Goal: Information Seeking & Learning: Learn about a topic

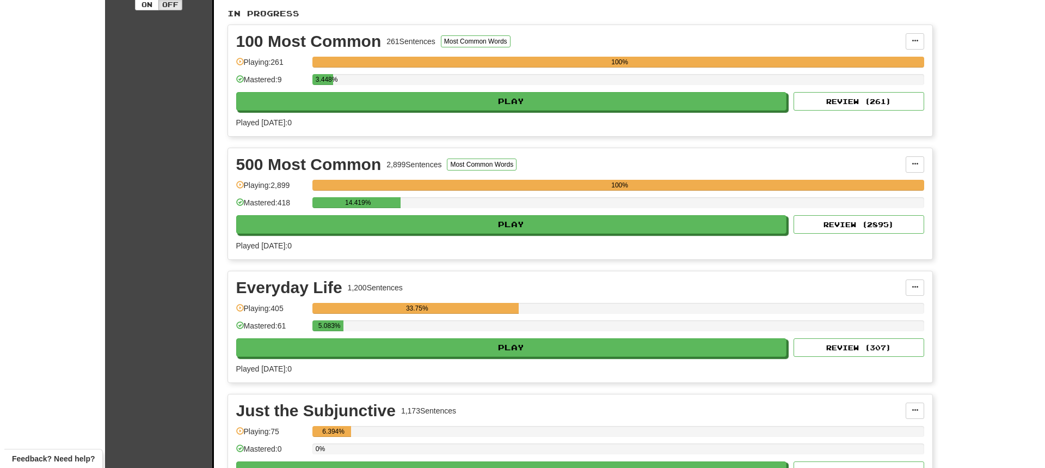
scroll to position [272, 0]
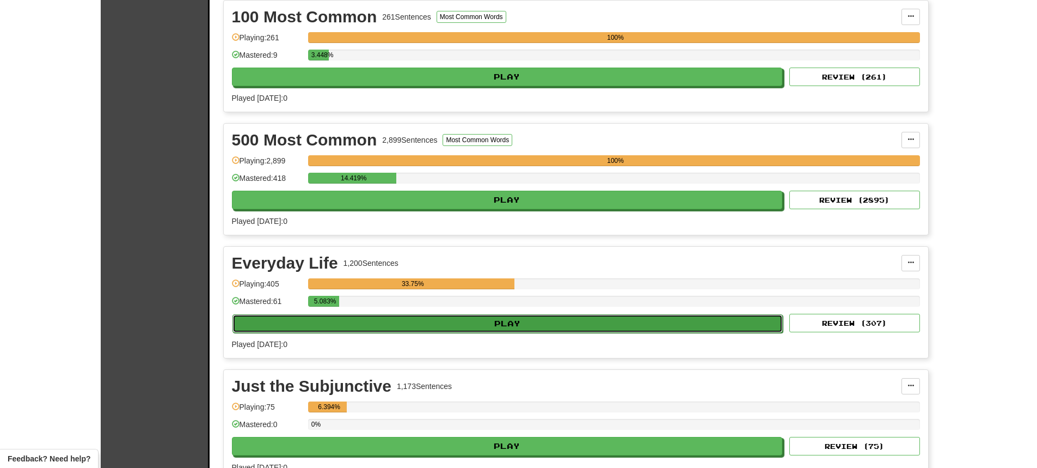
click at [534, 314] on button "Play" at bounding box center [507, 323] width 551 height 19
select select "**"
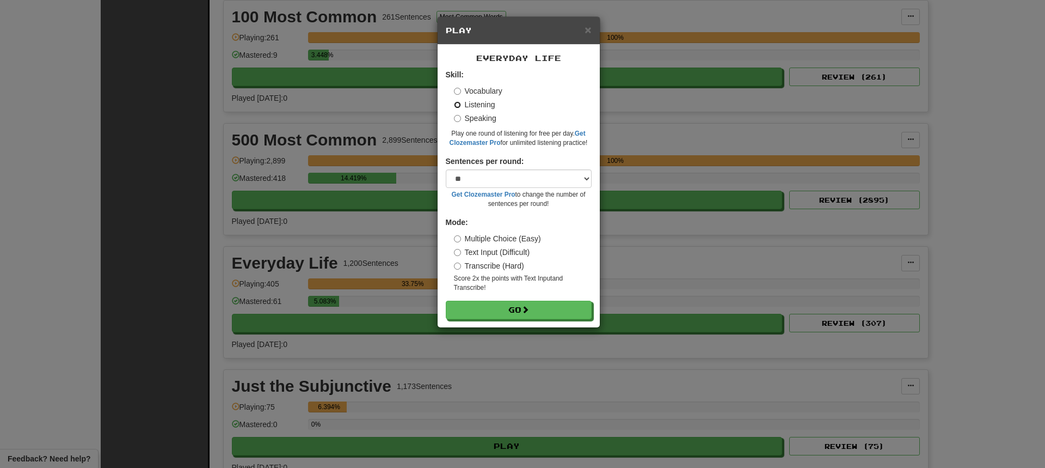
click at [446, 301] on button "Go" at bounding box center [519, 310] width 146 height 19
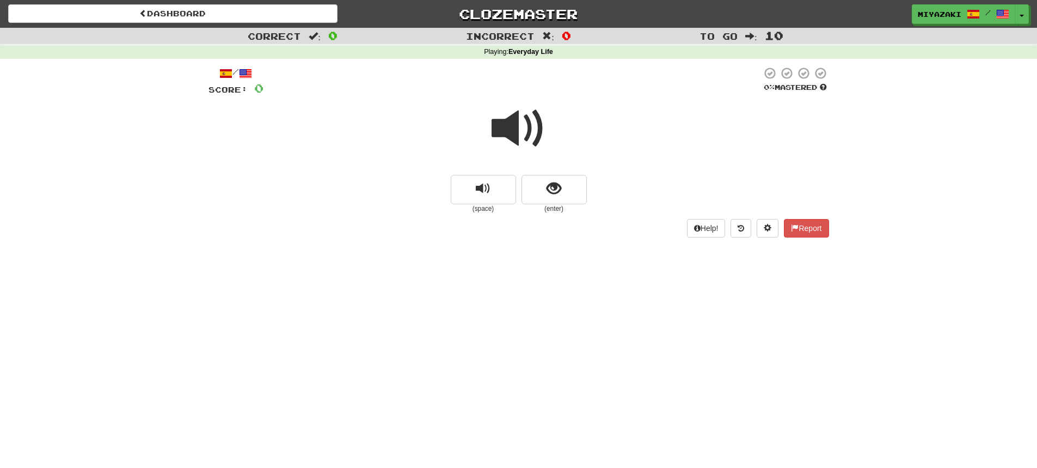
click at [537, 121] on span at bounding box center [519, 128] width 54 height 54
click at [553, 200] on button "show sentence" at bounding box center [554, 189] width 65 height 29
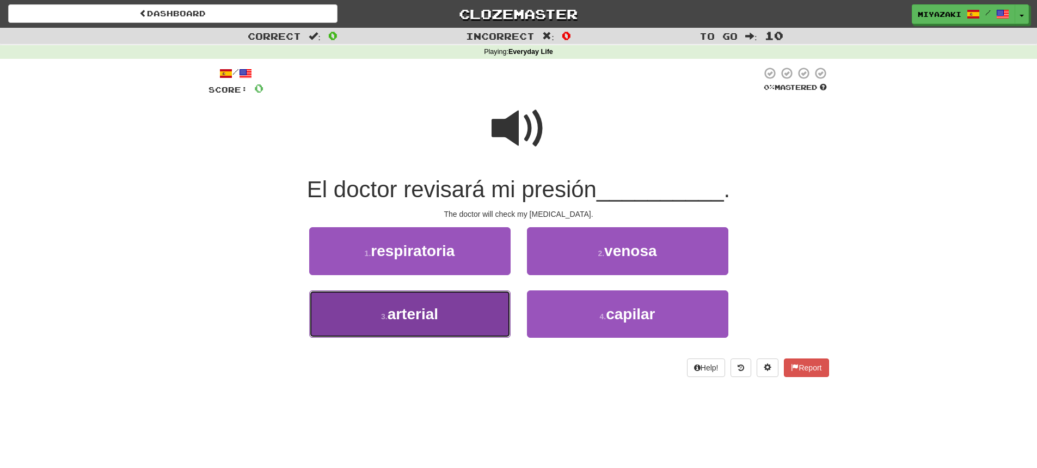
click at [365, 317] on button "3 . arterial" at bounding box center [409, 313] width 201 height 47
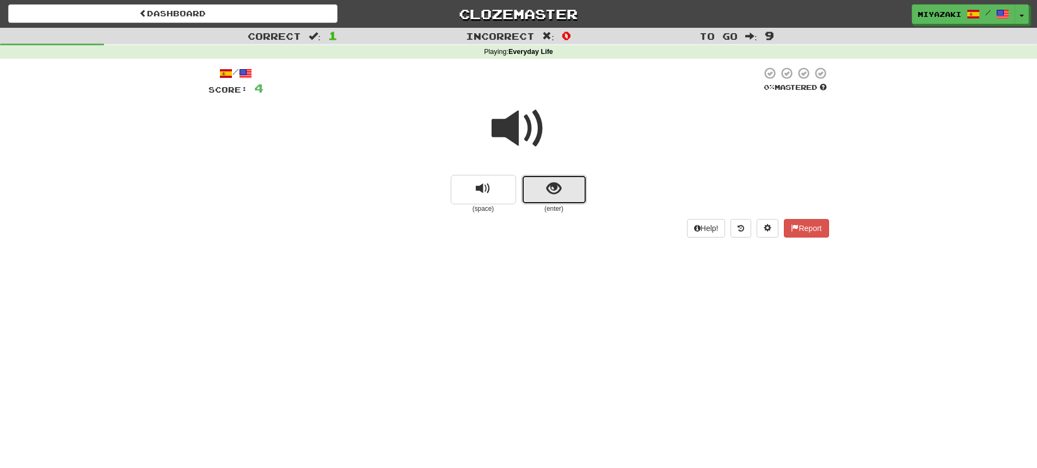
click at [544, 197] on button "show sentence" at bounding box center [554, 189] width 65 height 29
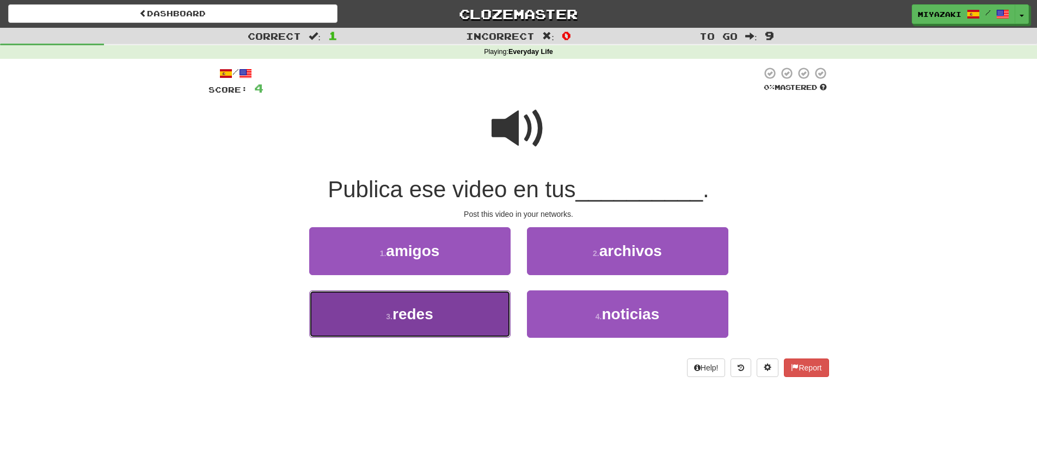
click at [443, 300] on button "3 . redes" at bounding box center [409, 313] width 201 height 47
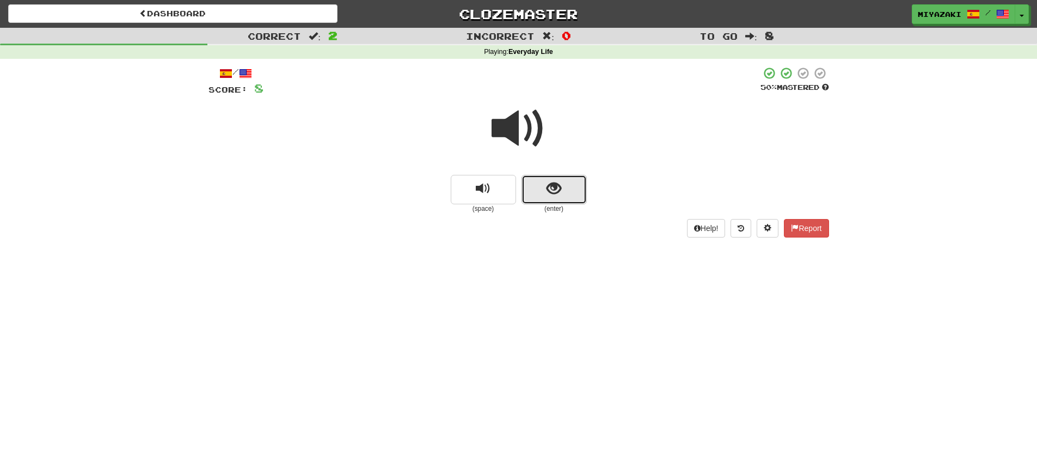
click at [556, 181] on span "show sentence" at bounding box center [554, 188] width 15 height 15
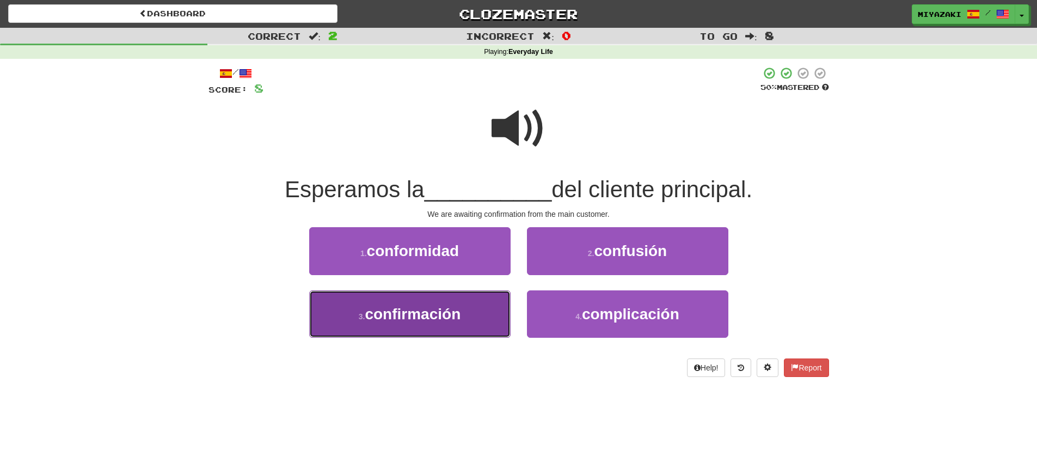
click at [459, 298] on button "3 . confirmación" at bounding box center [409, 313] width 201 height 47
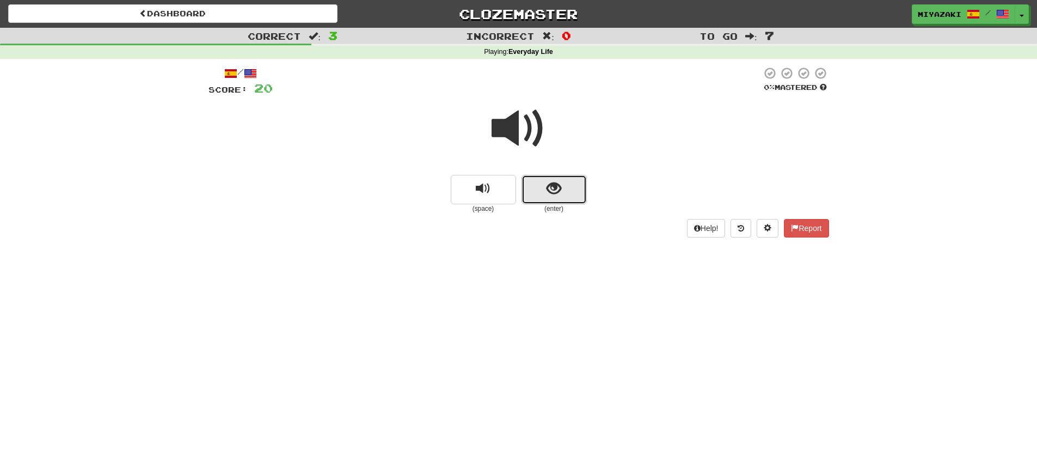
click at [579, 191] on button "show sentence" at bounding box center [554, 189] width 65 height 29
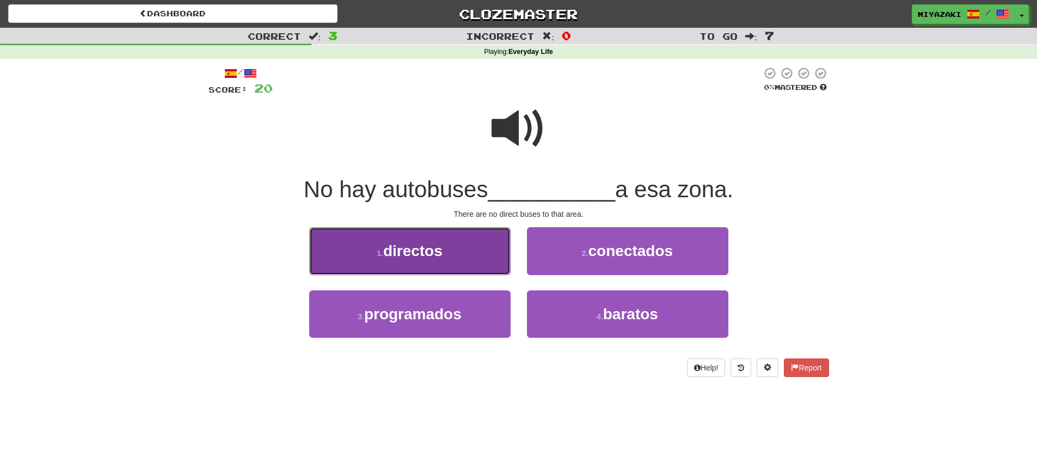
click at [474, 262] on button "1 . directos" at bounding box center [409, 250] width 201 height 47
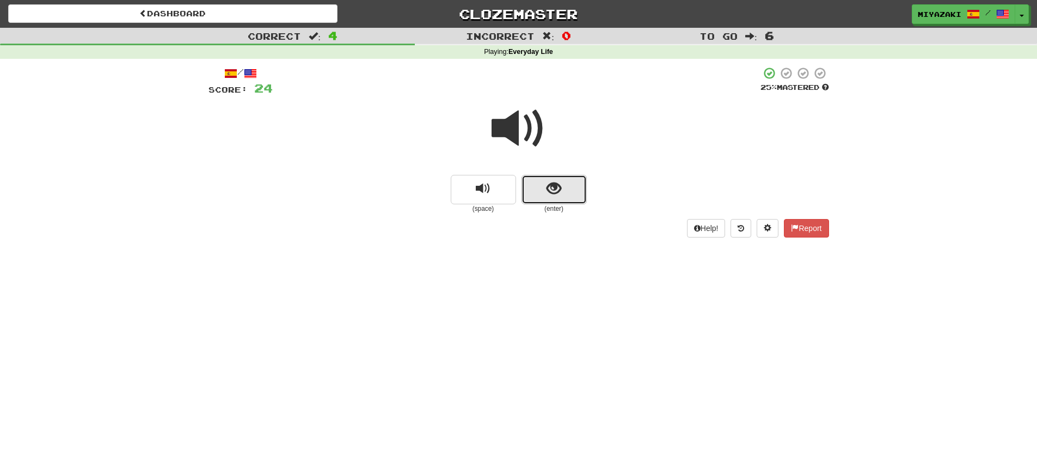
click at [542, 181] on button "show sentence" at bounding box center [554, 189] width 65 height 29
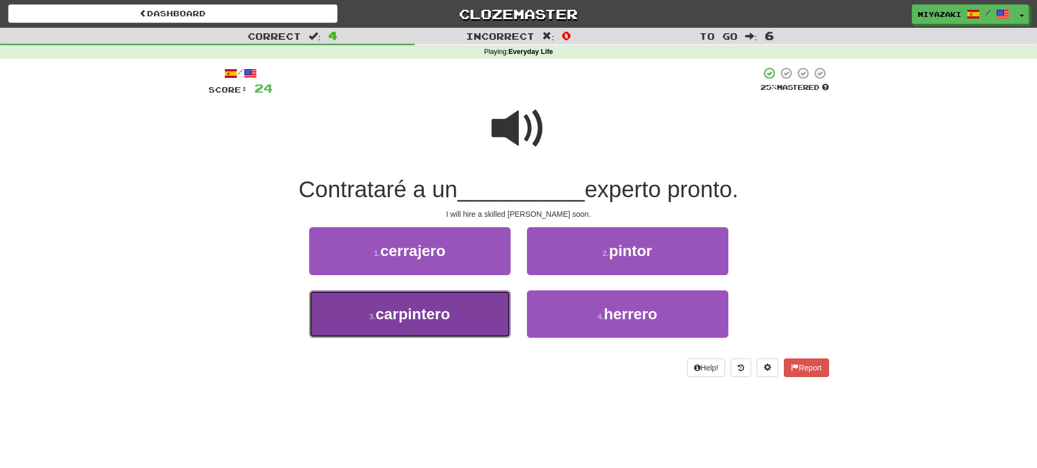
click at [481, 304] on button "3 . carpintero" at bounding box center [409, 313] width 201 height 47
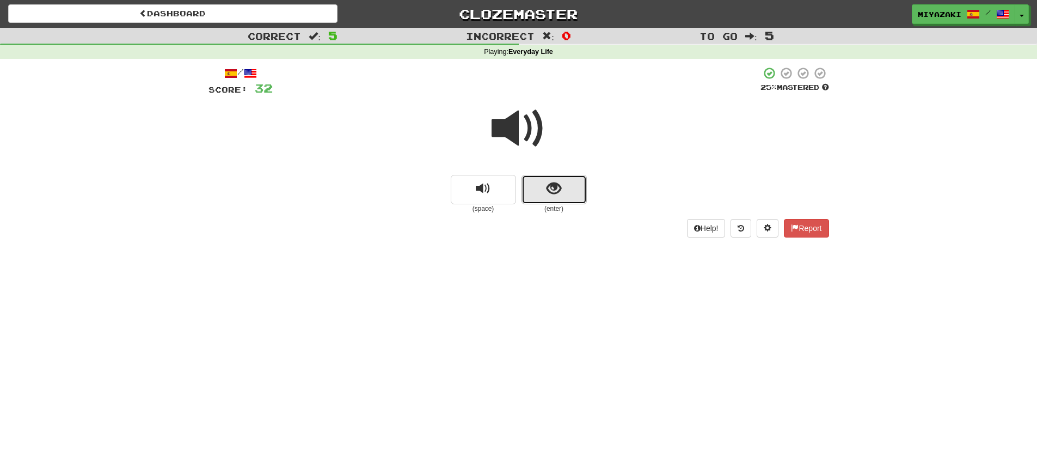
click at [551, 186] on span "show sentence" at bounding box center [554, 188] width 15 height 15
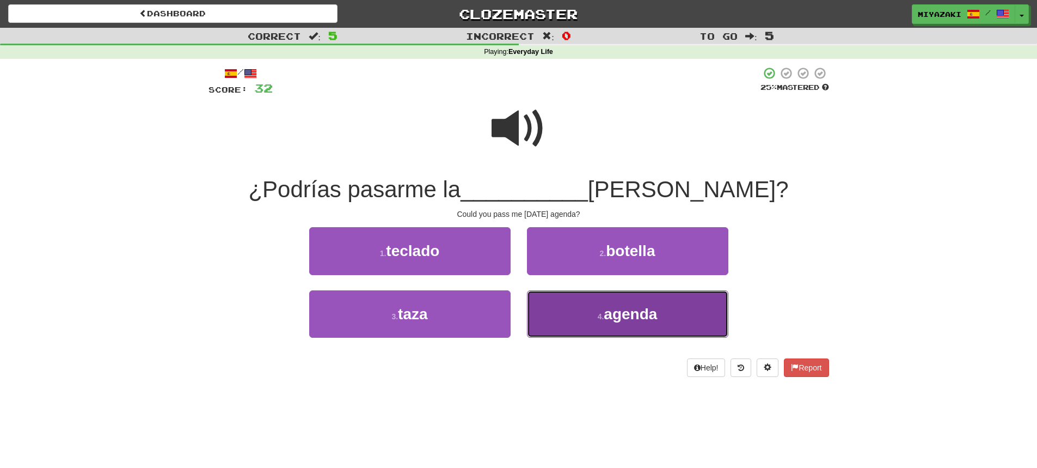
click at [660, 300] on button "4 . agenda" at bounding box center [627, 313] width 201 height 47
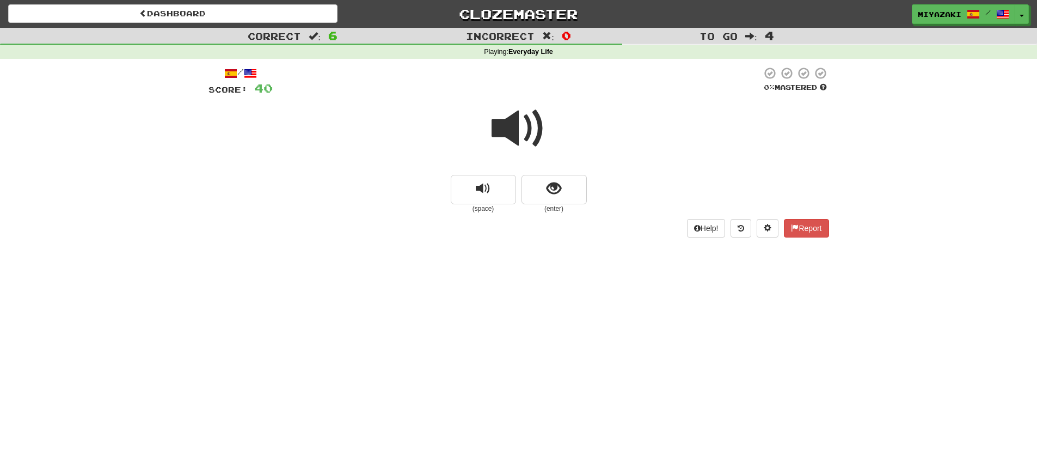
click at [528, 130] on span at bounding box center [519, 128] width 54 height 54
click at [528, 189] on button "show sentence" at bounding box center [554, 189] width 65 height 29
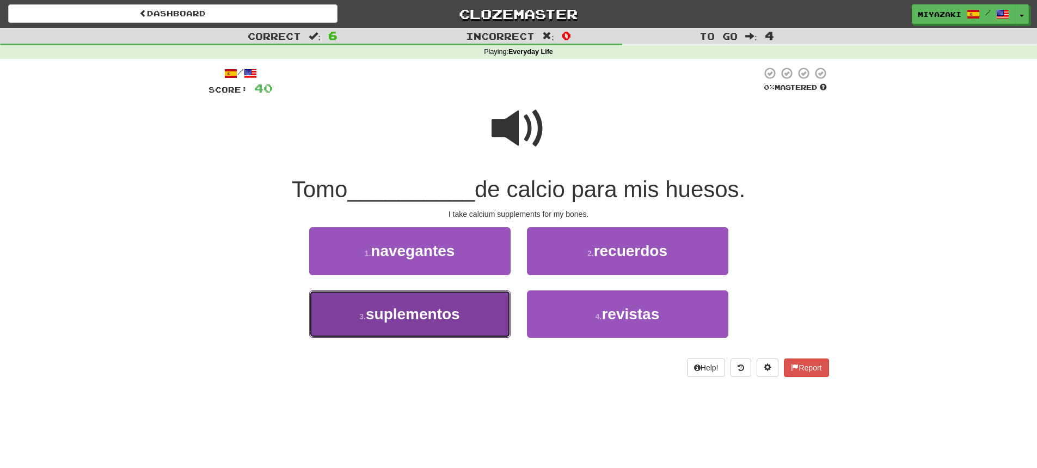
click at [459, 316] on span "suplementos" at bounding box center [413, 313] width 94 height 17
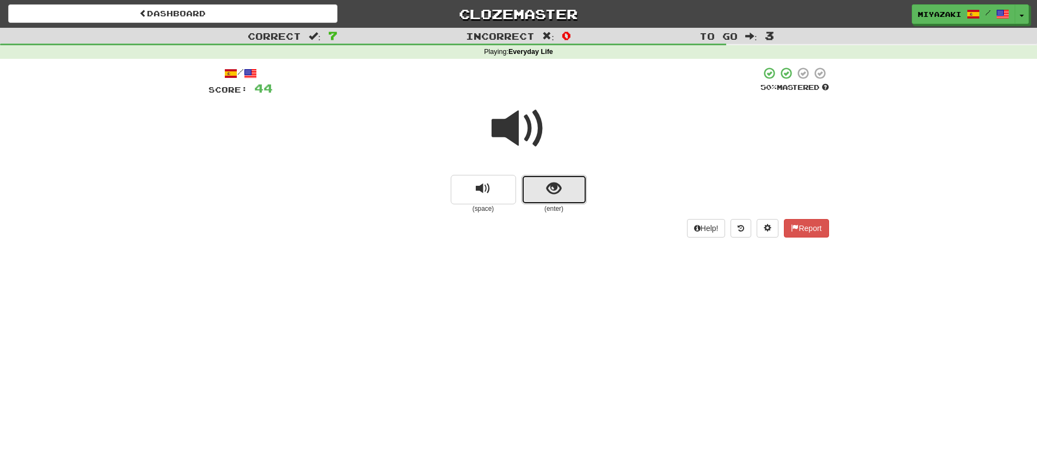
click at [561, 186] on button "show sentence" at bounding box center [554, 189] width 65 height 29
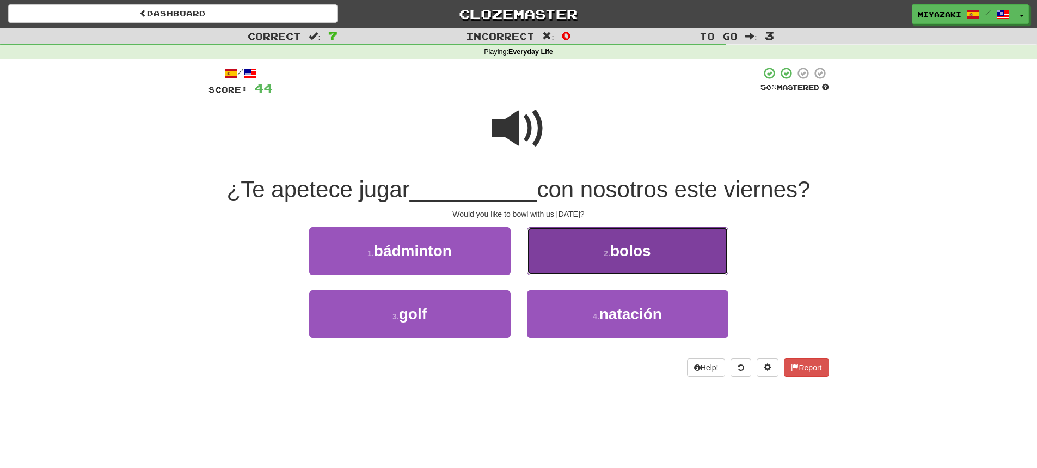
click at [612, 246] on span "bolos" at bounding box center [630, 250] width 41 height 17
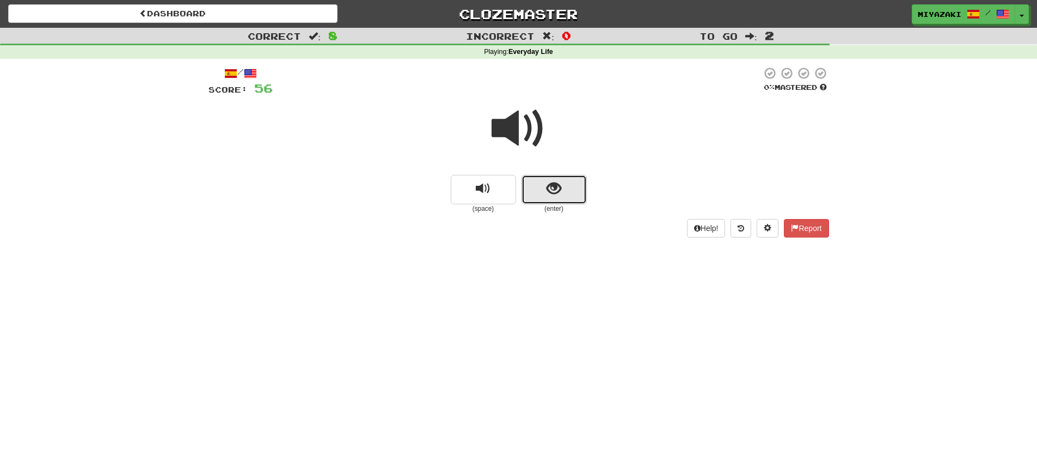
click at [552, 190] on span "show sentence" at bounding box center [554, 188] width 15 height 15
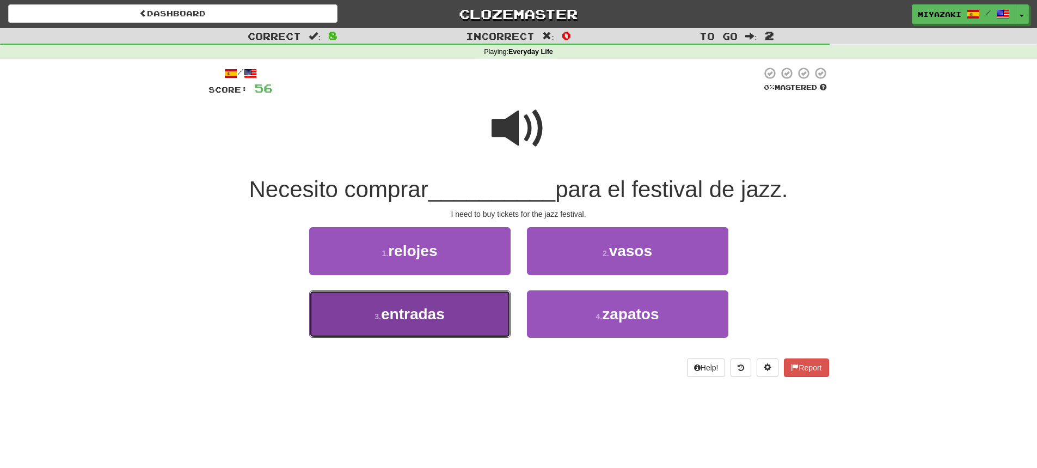
click at [471, 311] on button "3 . entradas" at bounding box center [409, 313] width 201 height 47
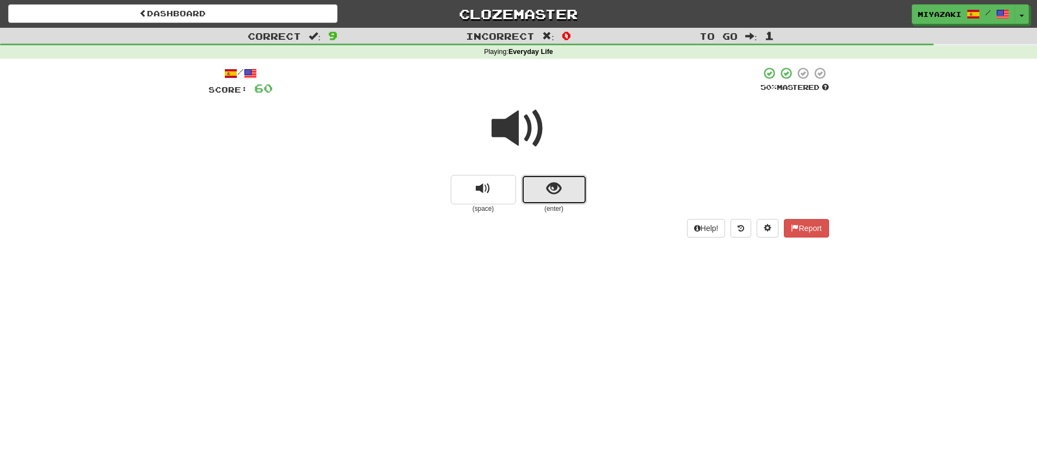
click at [527, 190] on button "show sentence" at bounding box center [554, 189] width 65 height 29
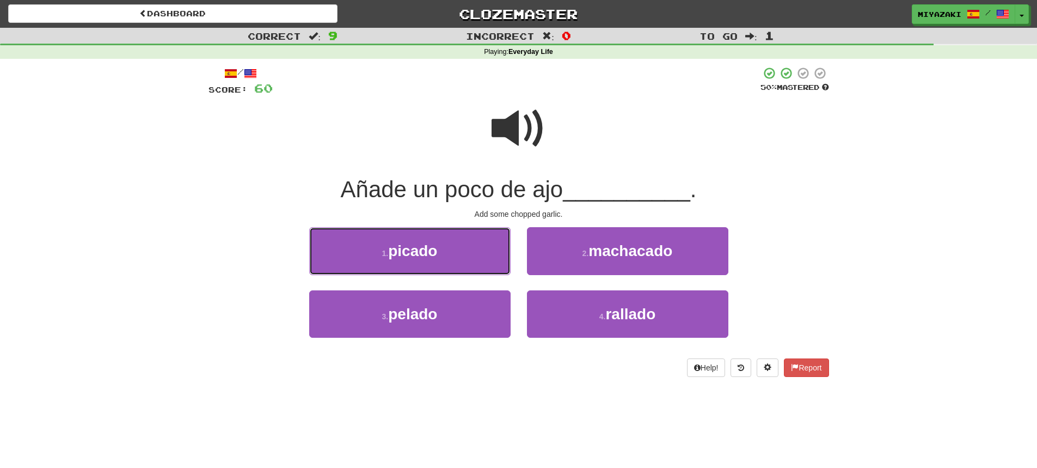
click at [425, 255] on span "picado" at bounding box center [412, 250] width 49 height 17
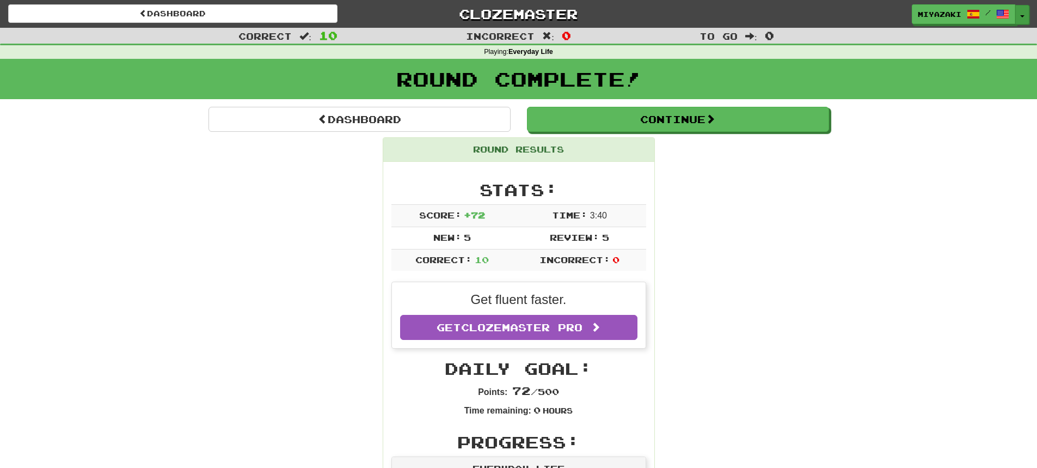
click at [1023, 21] on button "Toggle Dropdown" at bounding box center [1022, 15] width 14 height 20
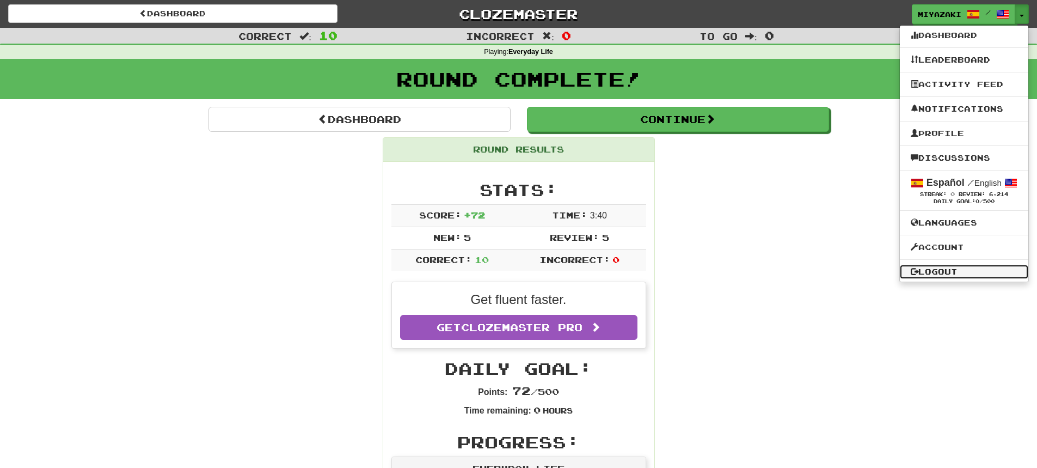
click at [927, 267] on link "Logout" at bounding box center [964, 272] width 128 height 14
